Goal: Task Accomplishment & Management: Manage account settings

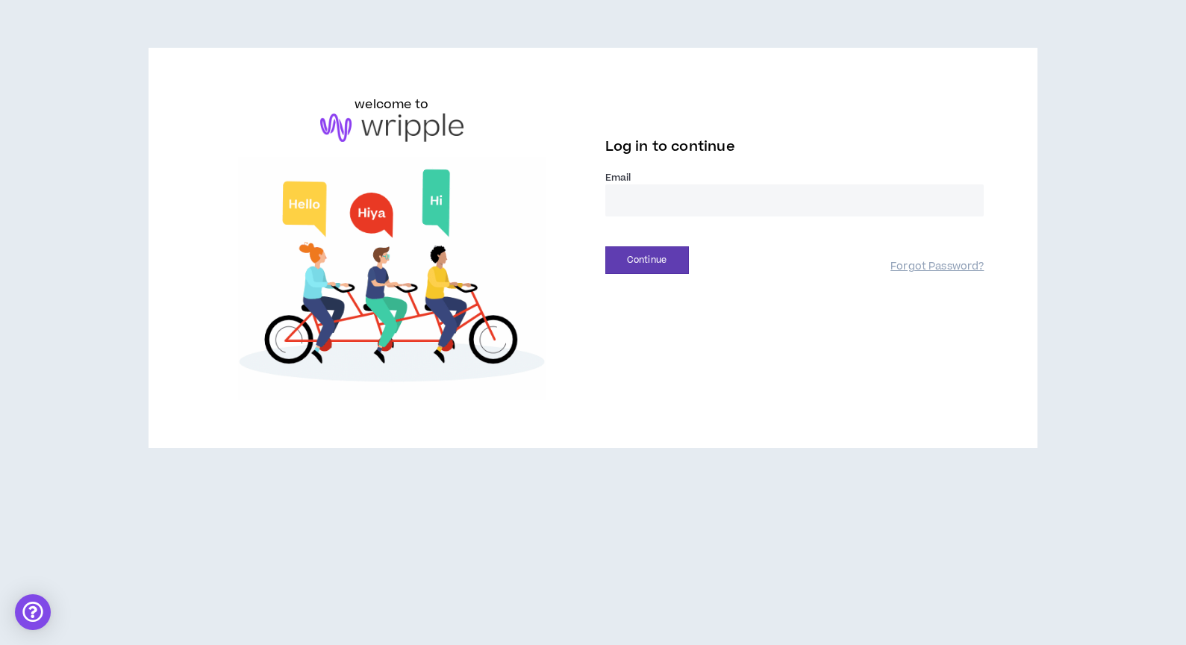
click at [672, 213] on input "email" at bounding box center [794, 200] width 379 height 32
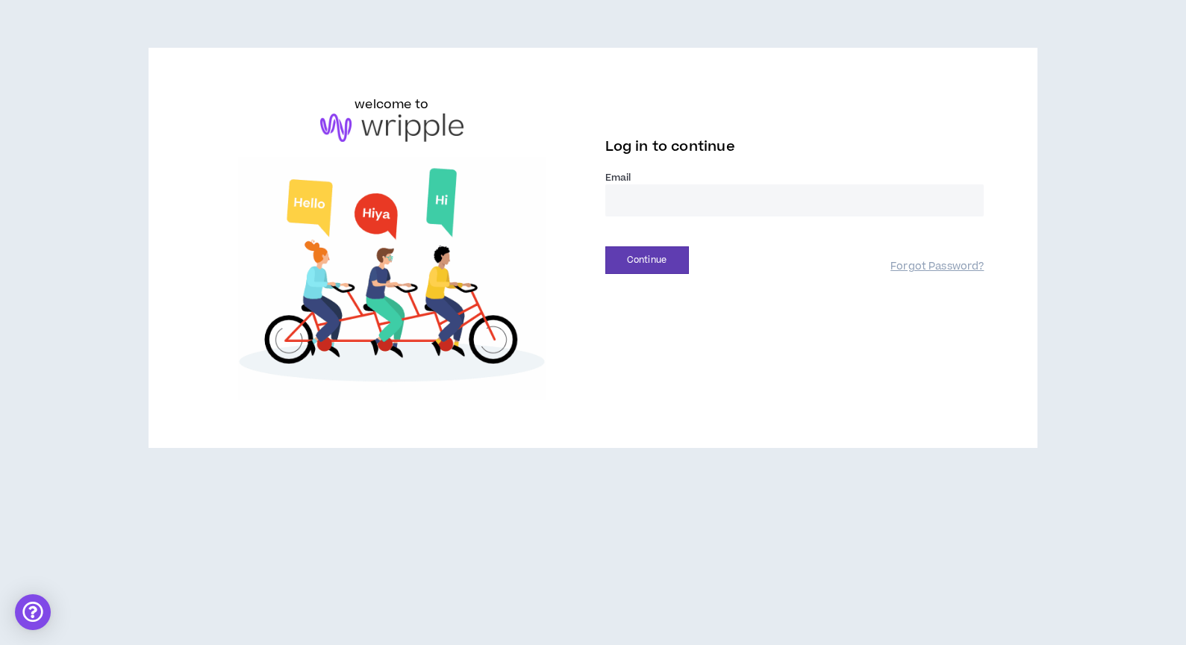
type input "**********"
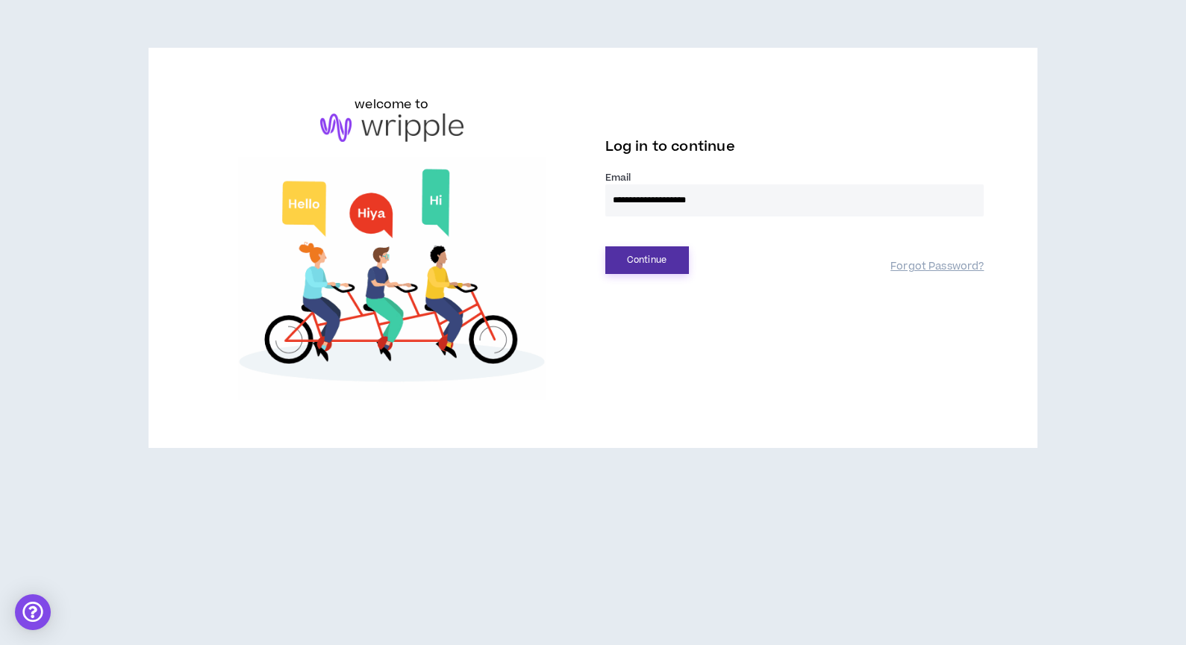
click at [646, 261] on button "Continue" at bounding box center [647, 260] width 84 height 28
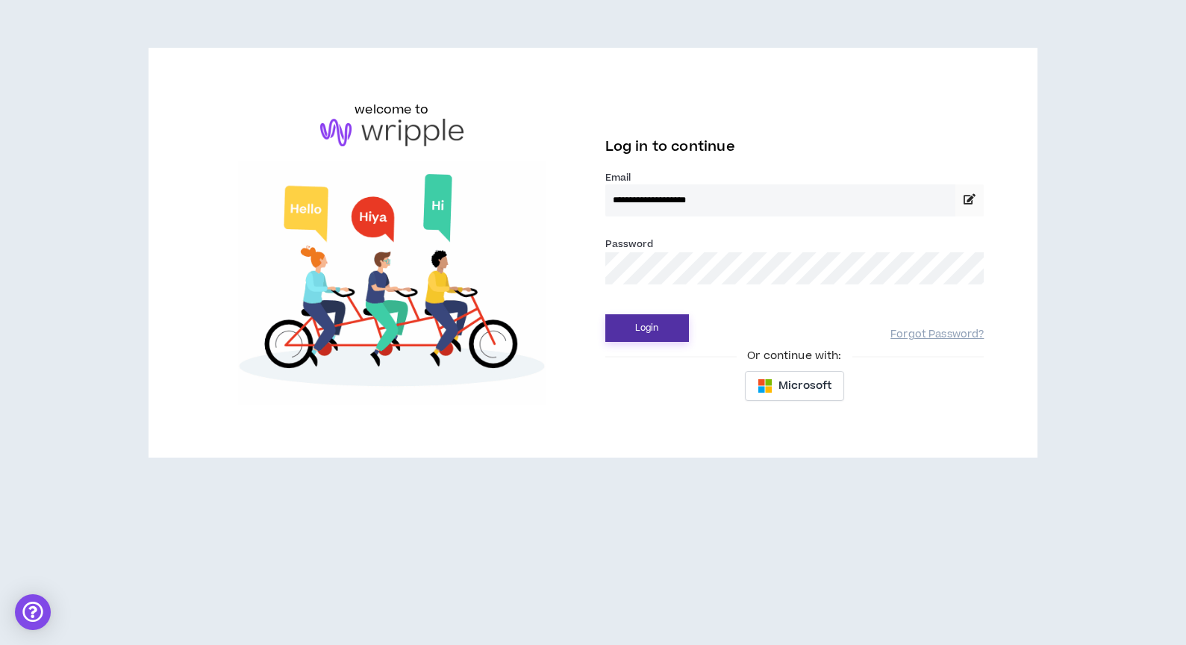
click at [626, 325] on button "Login" at bounding box center [647, 328] width 84 height 28
